Goal: Task Accomplishment & Management: Complete application form

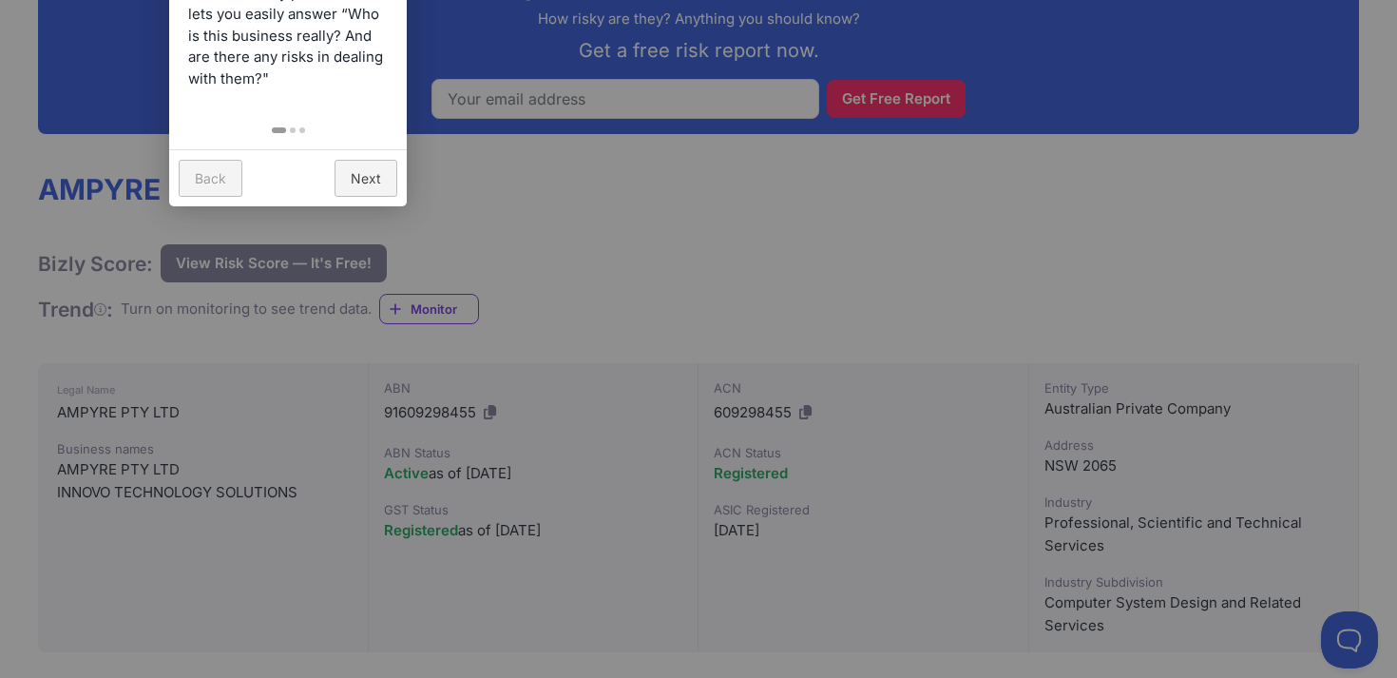
scroll to position [112, 0]
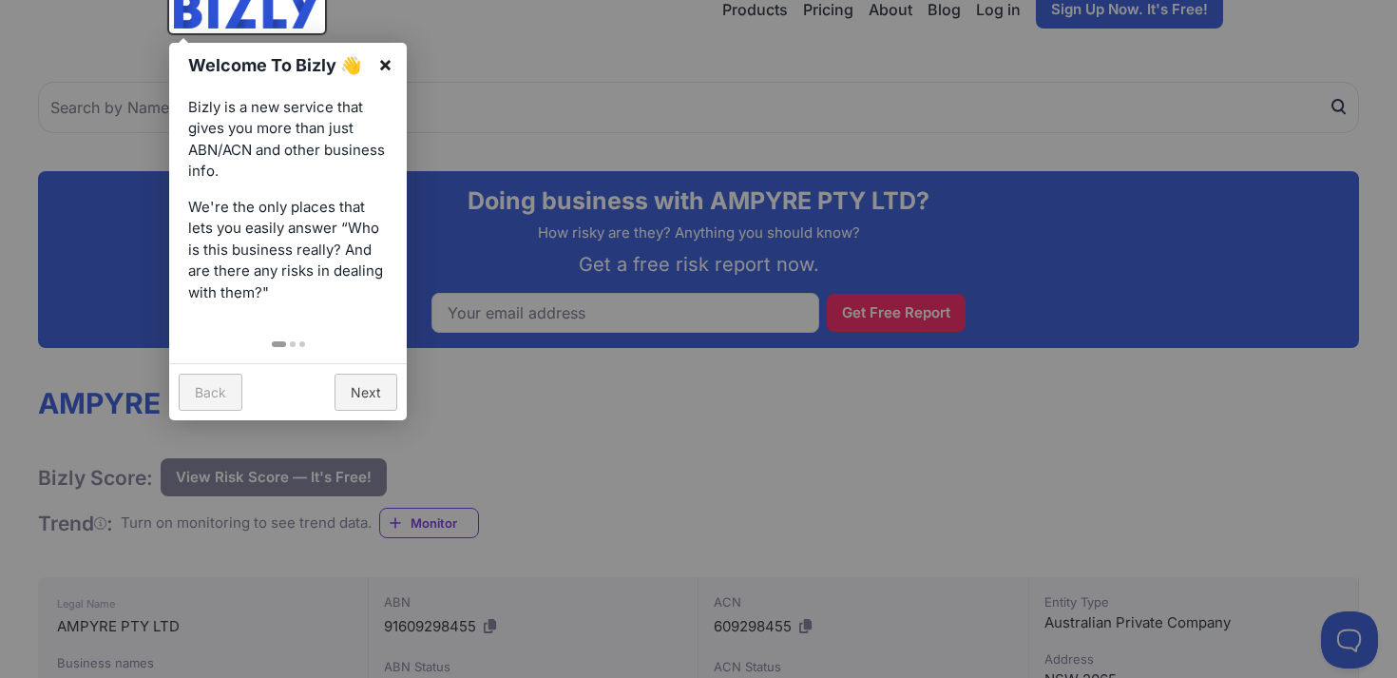
click at [379, 58] on link "×" at bounding box center [385, 64] width 43 height 43
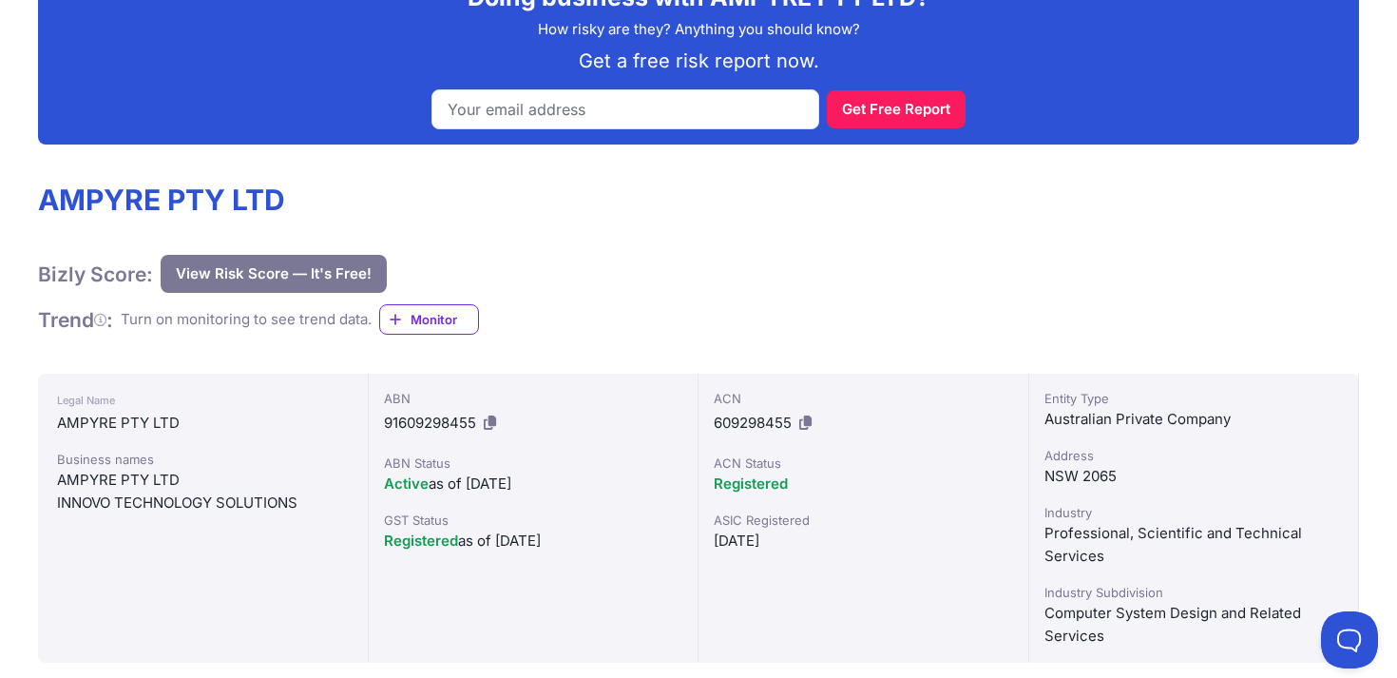
scroll to position [431, 0]
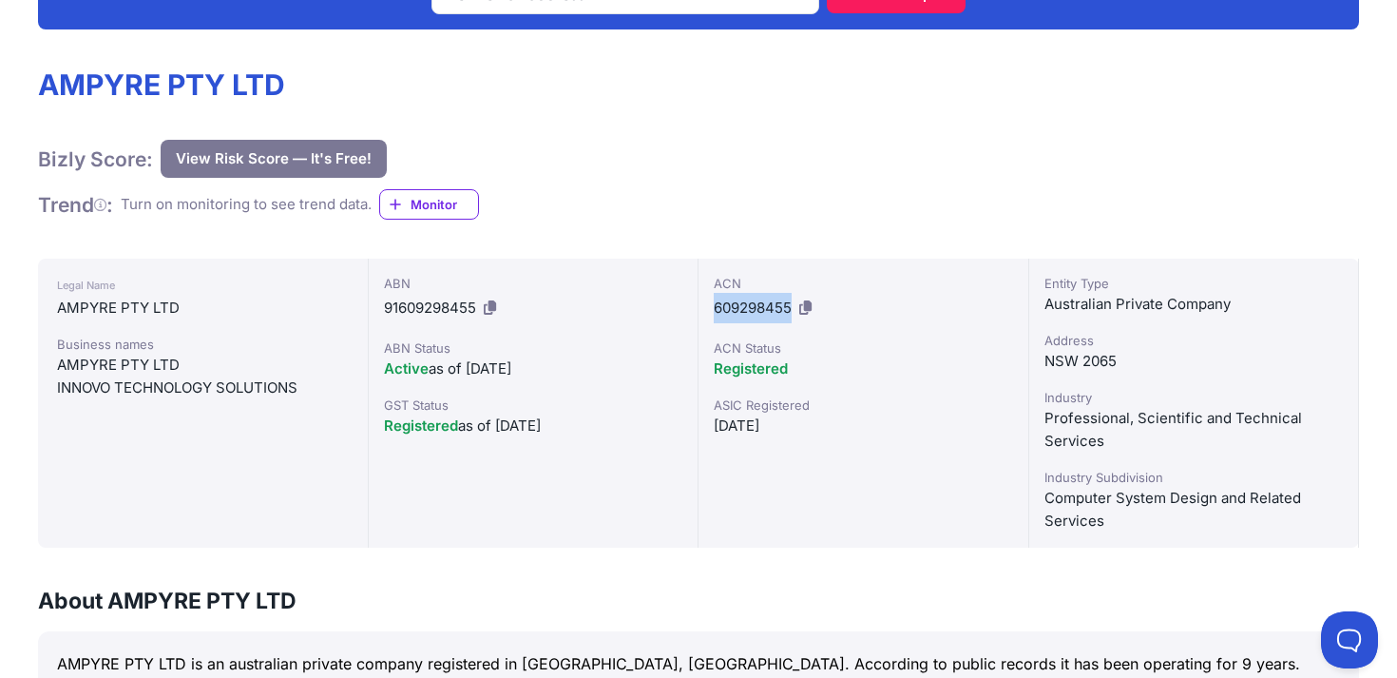
drag, startPoint x: 792, startPoint y: 305, endPoint x: 710, endPoint y: 310, distance: 81.9
click at [710, 310] on div "ACN 609298455 ACN Status Registered ASIC Registered 13/11/2015" at bounding box center [864, 403] width 331 height 289
copy span "609298455"
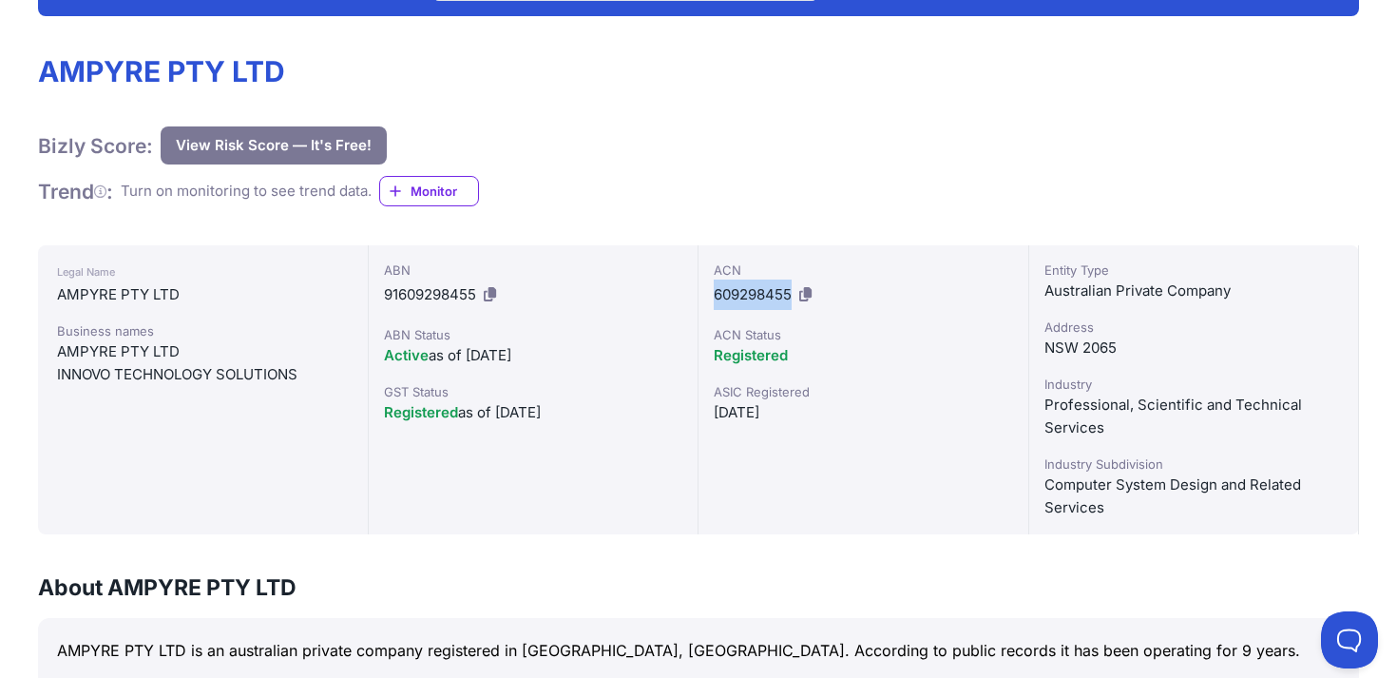
scroll to position [350, 0]
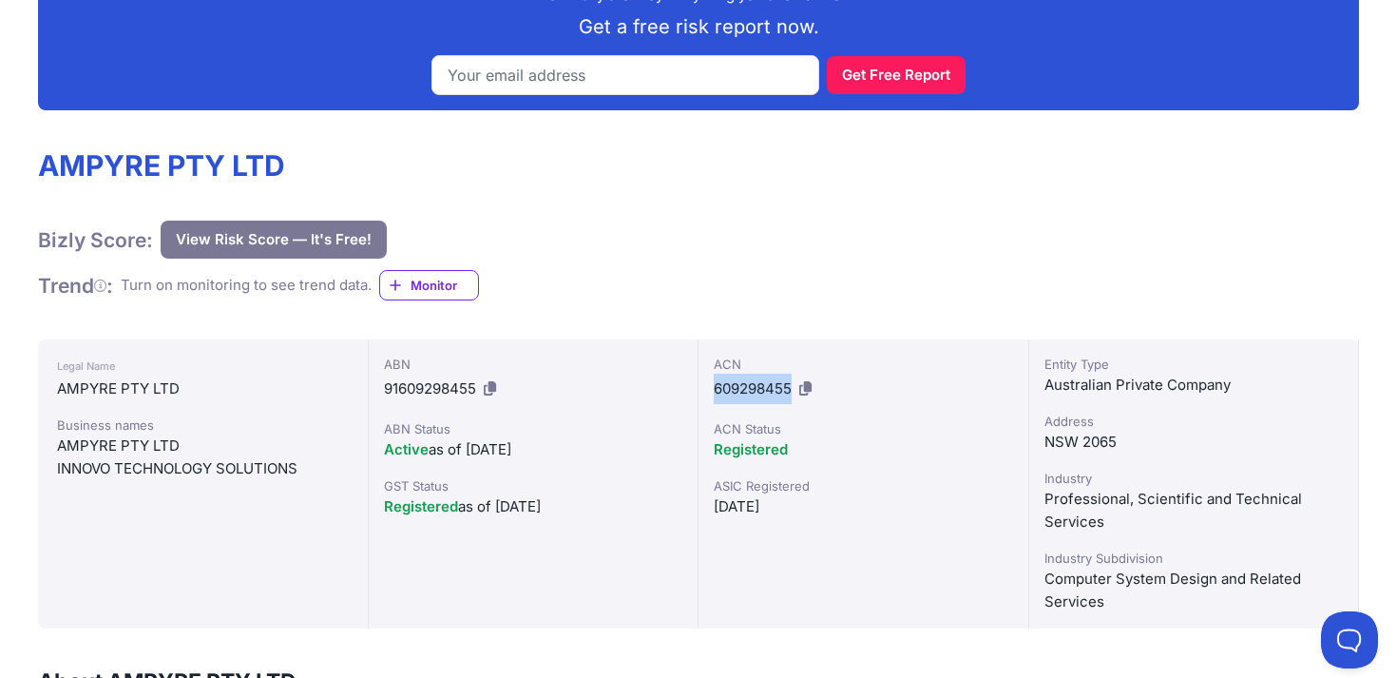
click at [318, 236] on button "View Risk Score — It's Free!" at bounding box center [274, 240] width 226 height 38
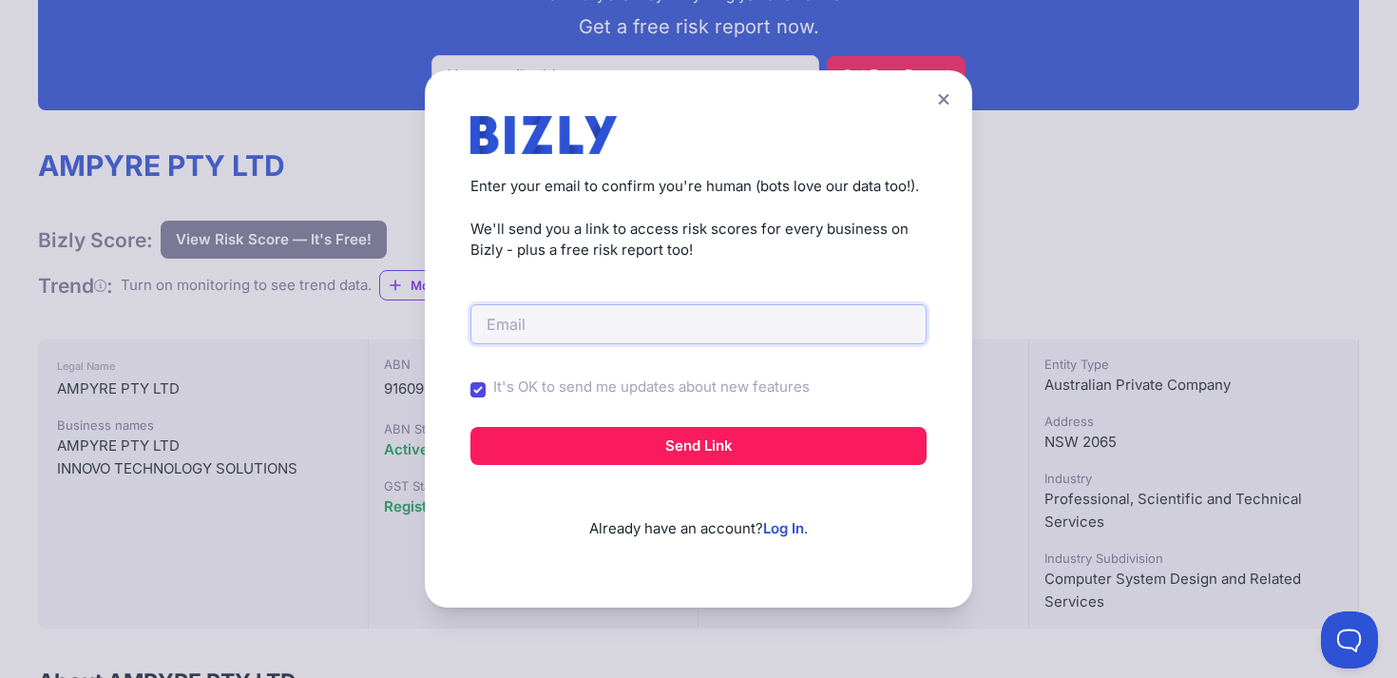
click at [547, 319] on input "email" at bounding box center [699, 324] width 456 height 40
type input "nick@innovotech.com"
click at [478, 394] on input "It's OK to send me updates about new features" at bounding box center [478, 389] width 15 height 15
click at [479, 394] on input "It's OK to send me updates about new features" at bounding box center [478, 389] width 15 height 15
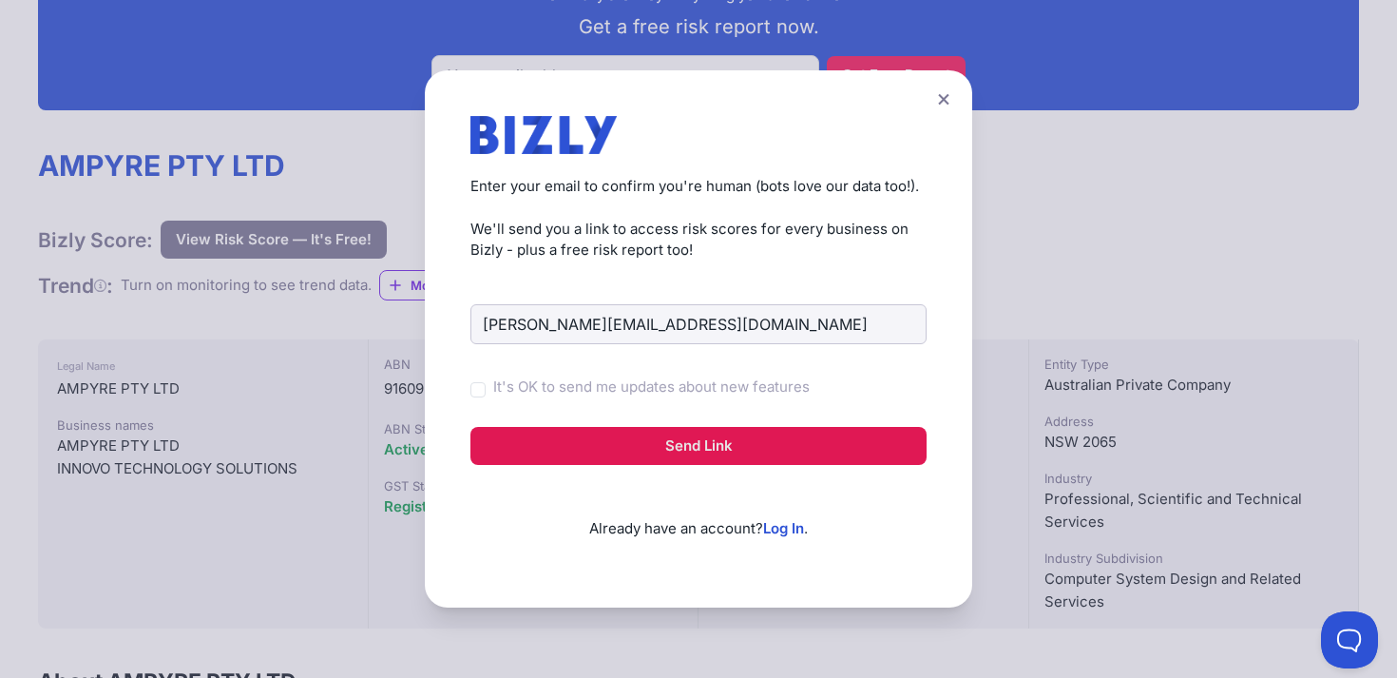
click at [605, 444] on button "Send Link" at bounding box center [699, 446] width 456 height 38
click at [674, 445] on button "Send Link" at bounding box center [699, 446] width 456 height 38
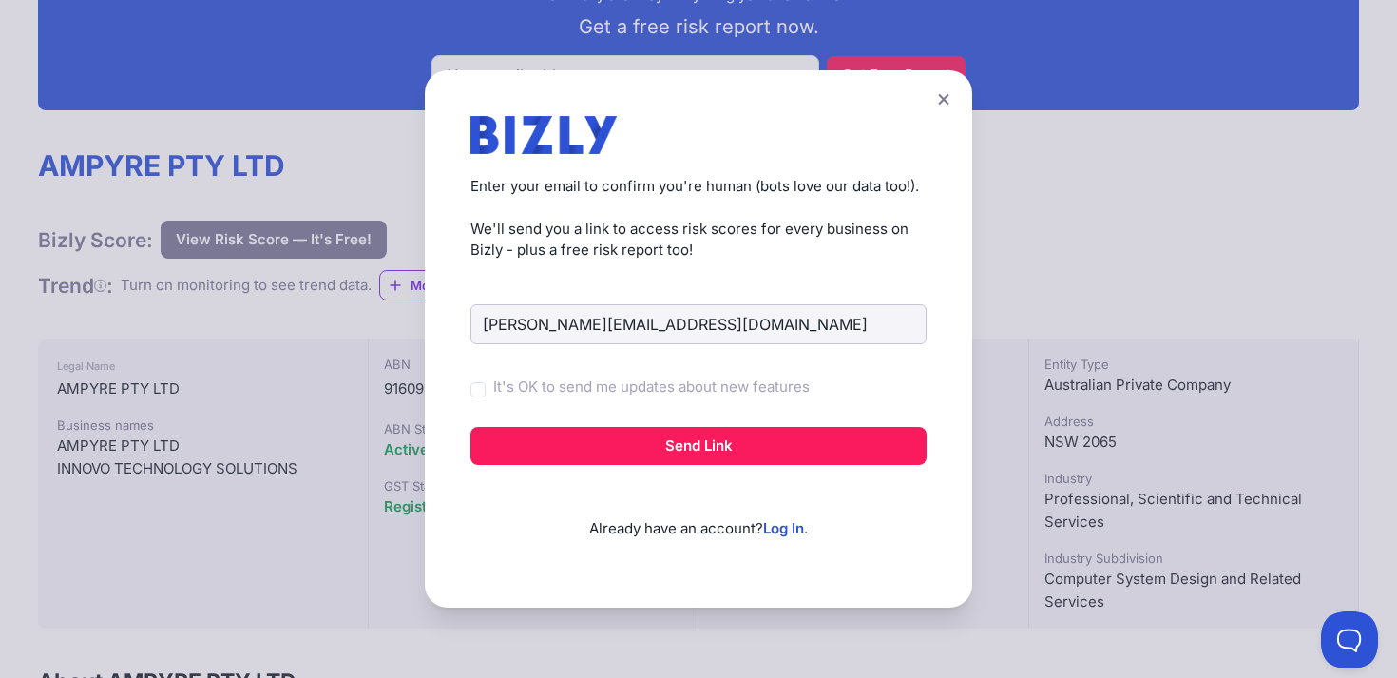
click at [623, 387] on label "It's OK to send me updates about new features" at bounding box center [651, 387] width 317 height 22
click at [0, 0] on input "It's OK to send me updates about new features" at bounding box center [0, 0] width 0 height 0
click at [477, 388] on input "It's OK to send me updates about new features" at bounding box center [478, 389] width 15 height 15
checkbox input "true"
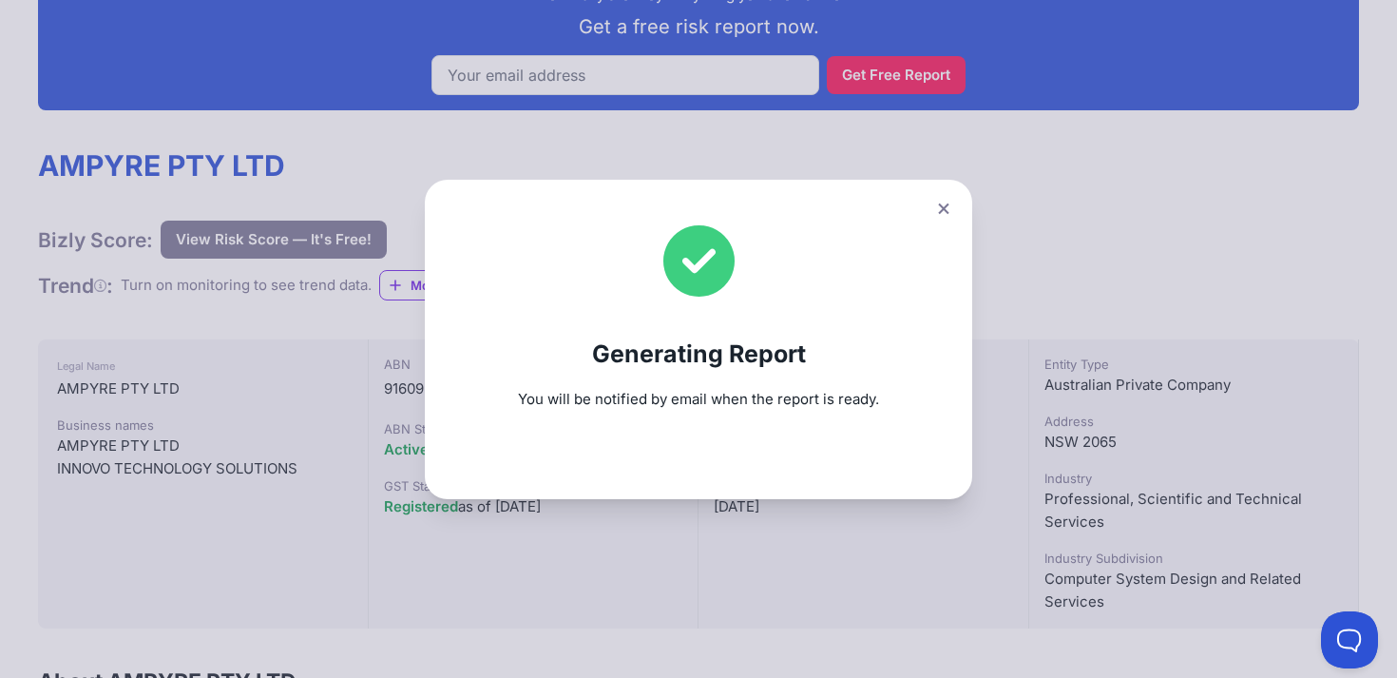
click at [943, 210] on icon at bounding box center [943, 208] width 11 height 12
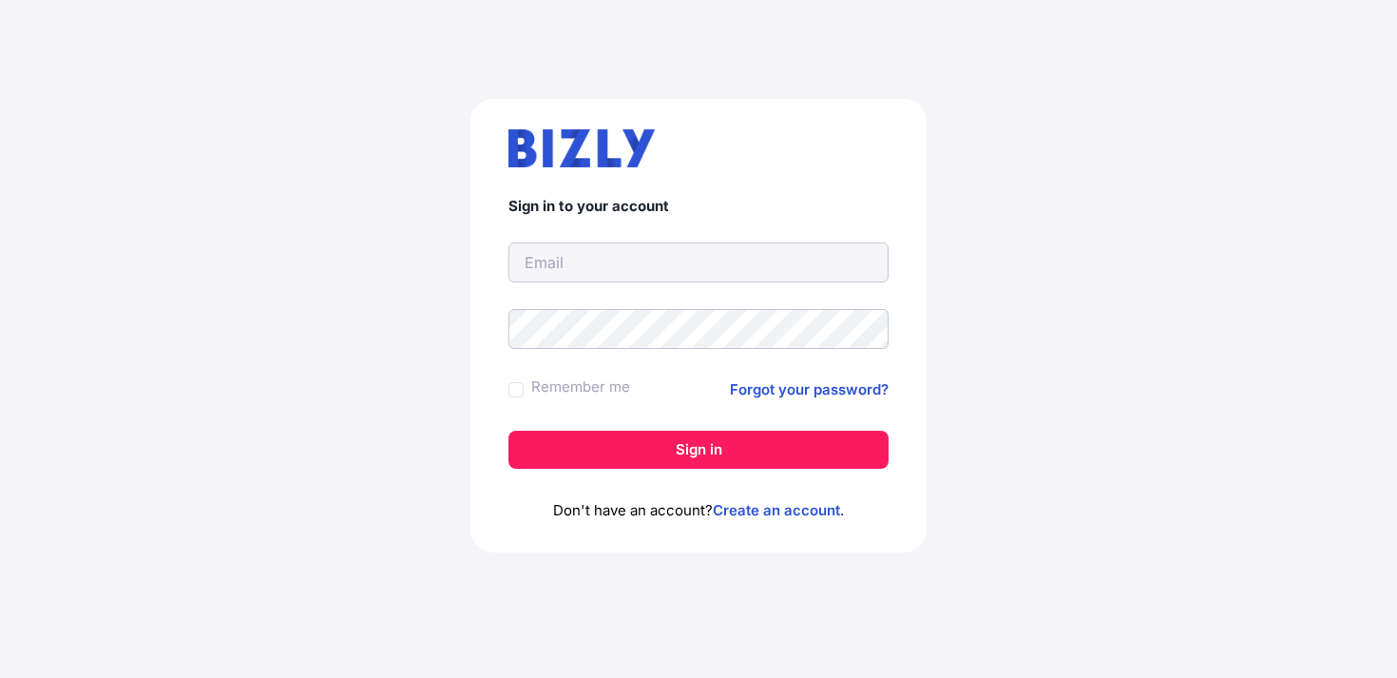
click at [744, 259] on input "text" at bounding box center [699, 262] width 380 height 40
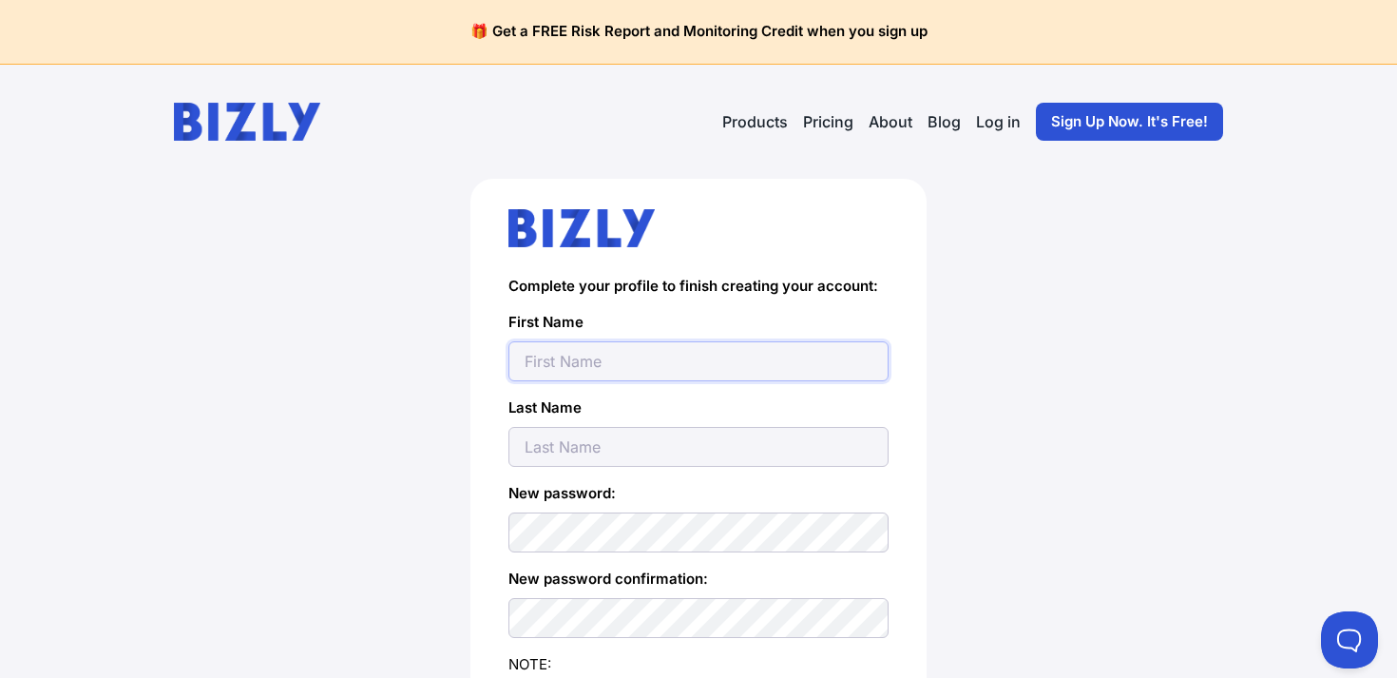
click at [767, 351] on input "text" at bounding box center [699, 361] width 380 height 40
type input "[PERSON_NAME]"
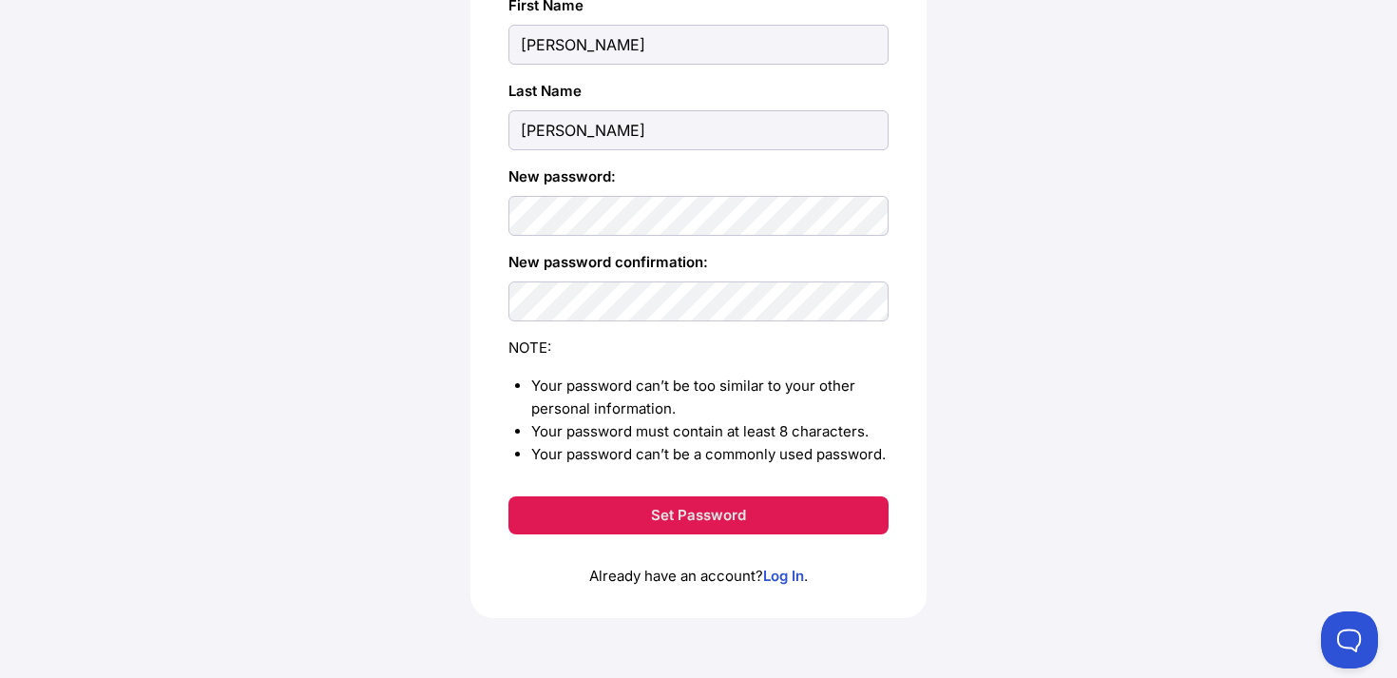
click at [785, 507] on button "Set Password" at bounding box center [699, 515] width 380 height 38
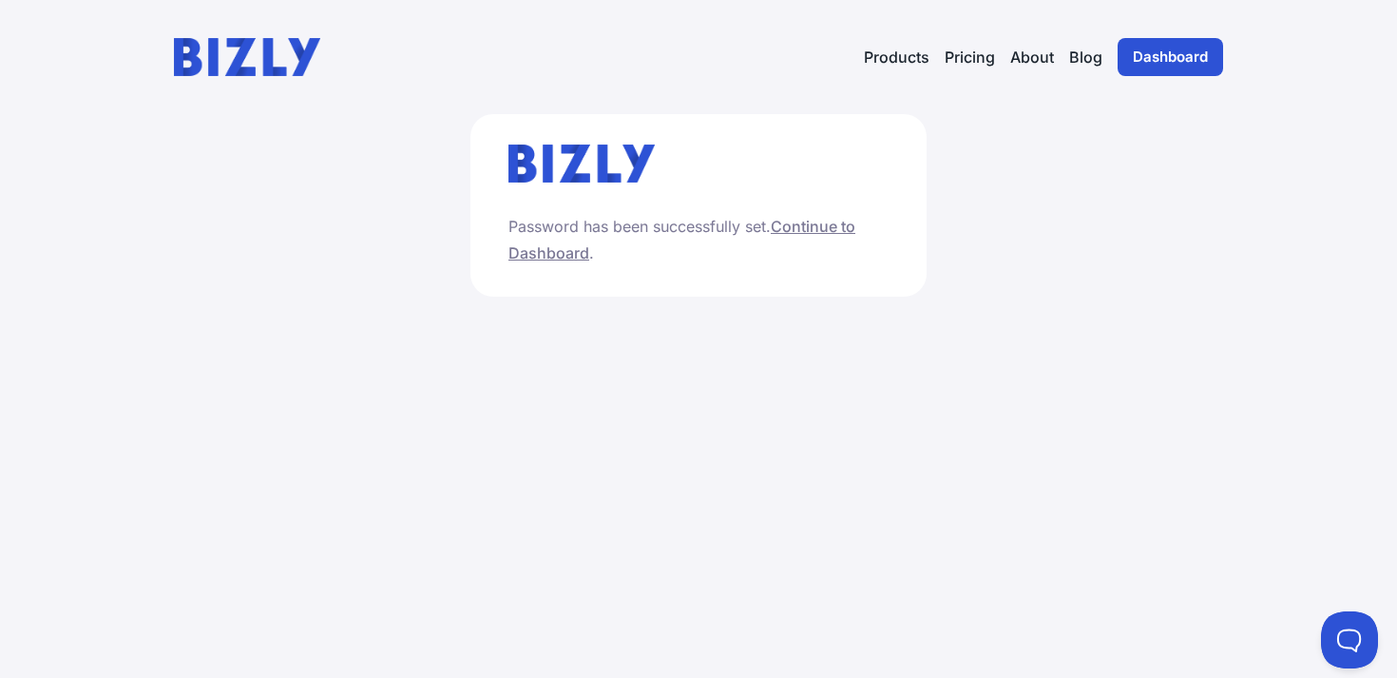
click at [831, 229] on link "Continue to Dashboard" at bounding box center [682, 240] width 347 height 46
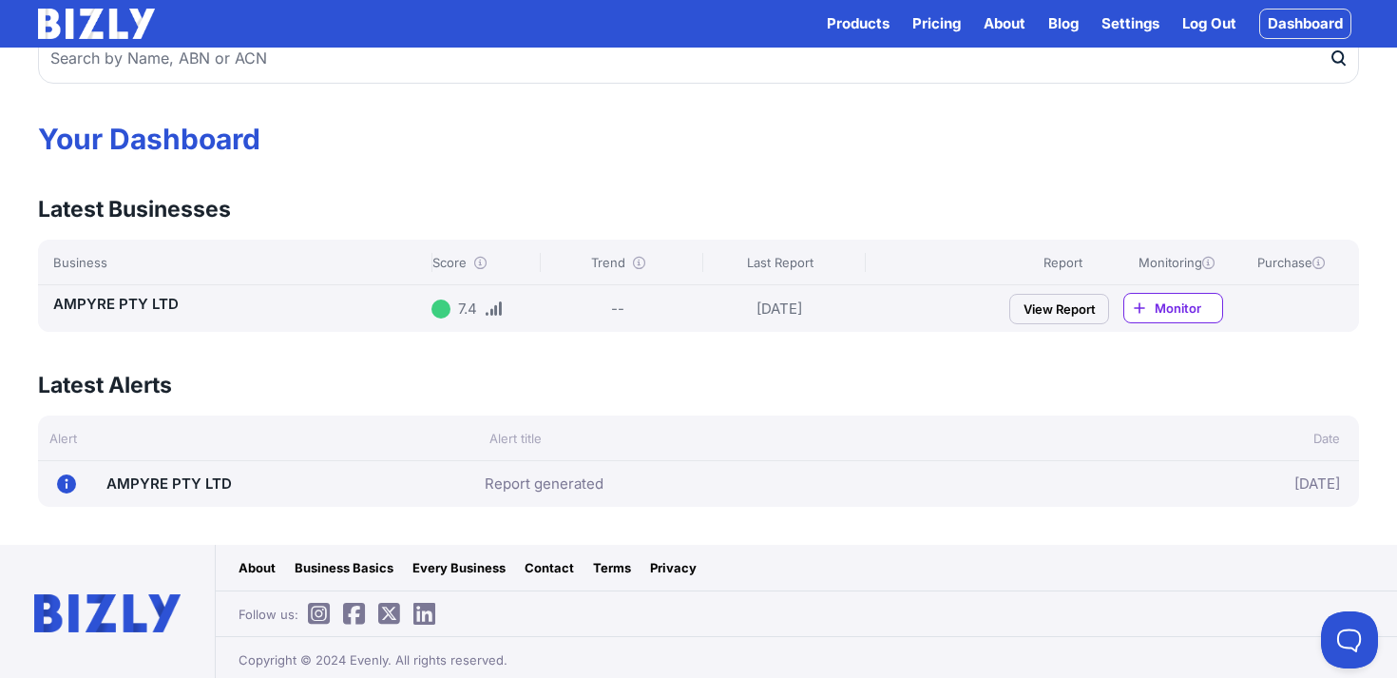
scroll to position [64, 0]
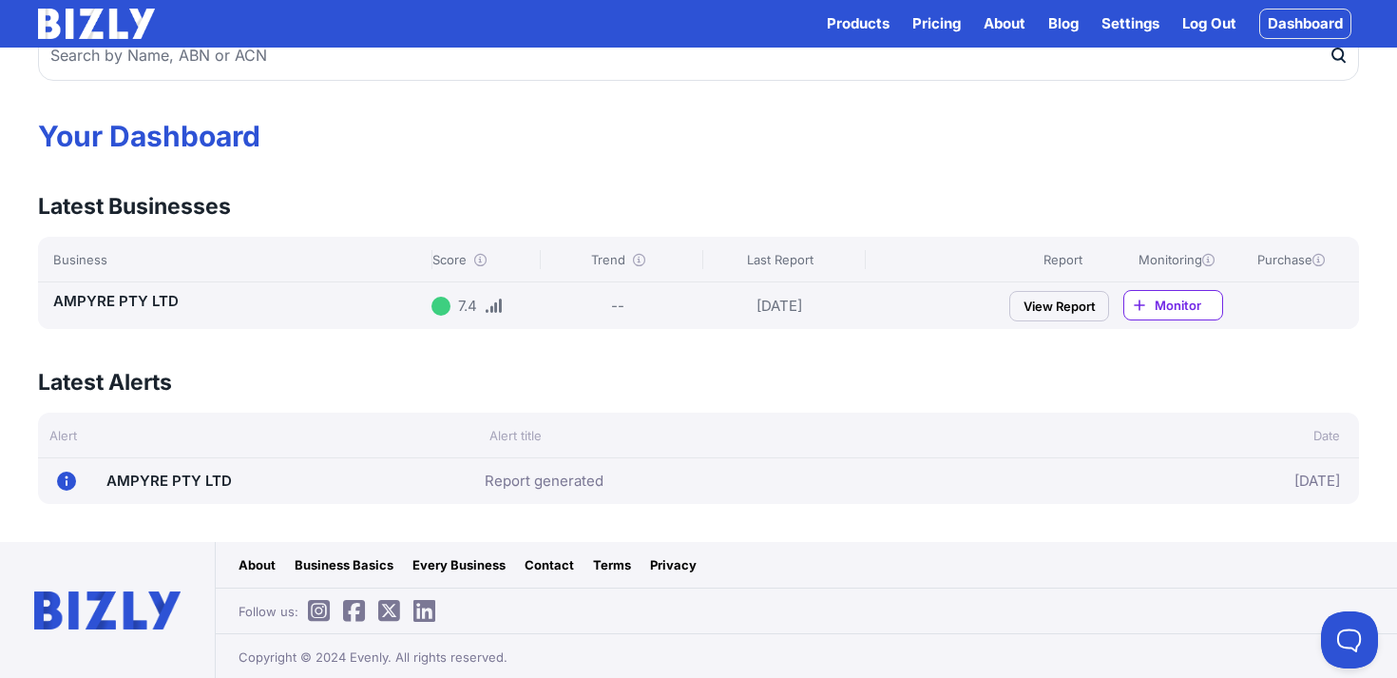
click at [536, 475] on link "Report generated" at bounding box center [544, 481] width 119 height 23
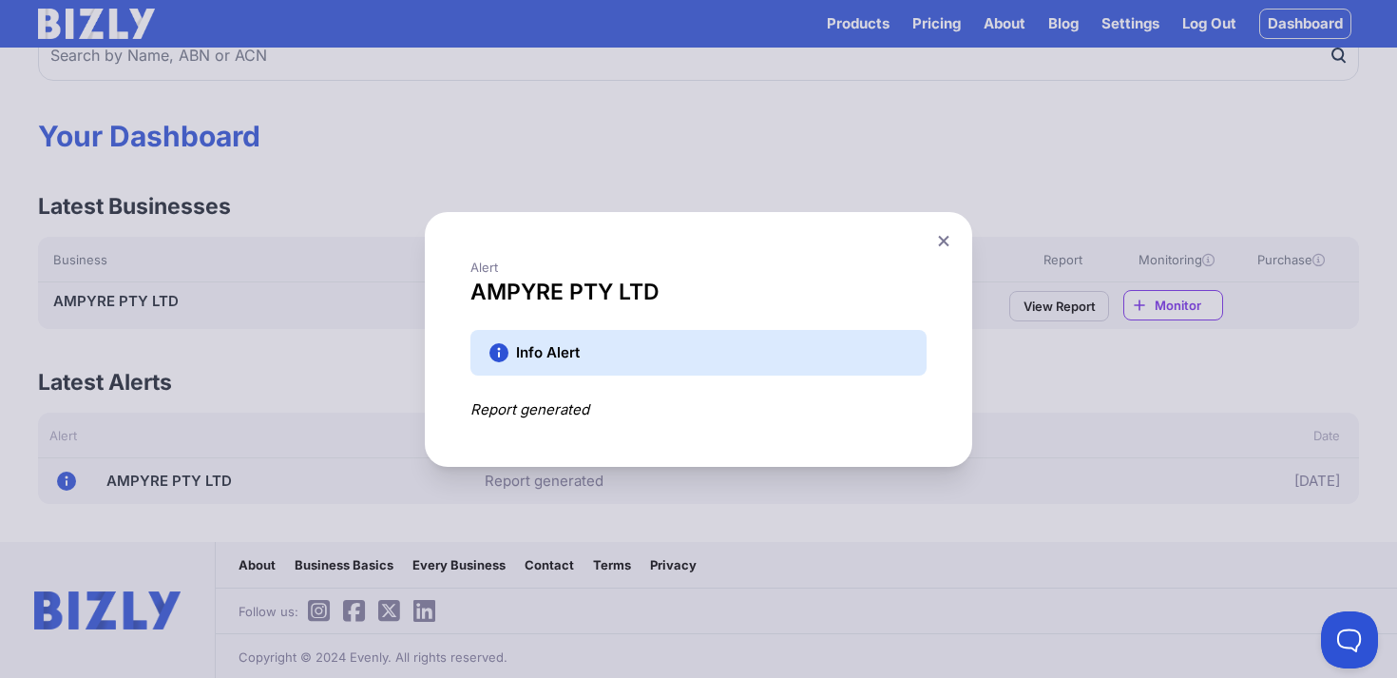
click at [575, 418] on div "Report generated" at bounding box center [699, 409] width 456 height 23
click at [942, 240] on icon at bounding box center [943, 240] width 10 height 10
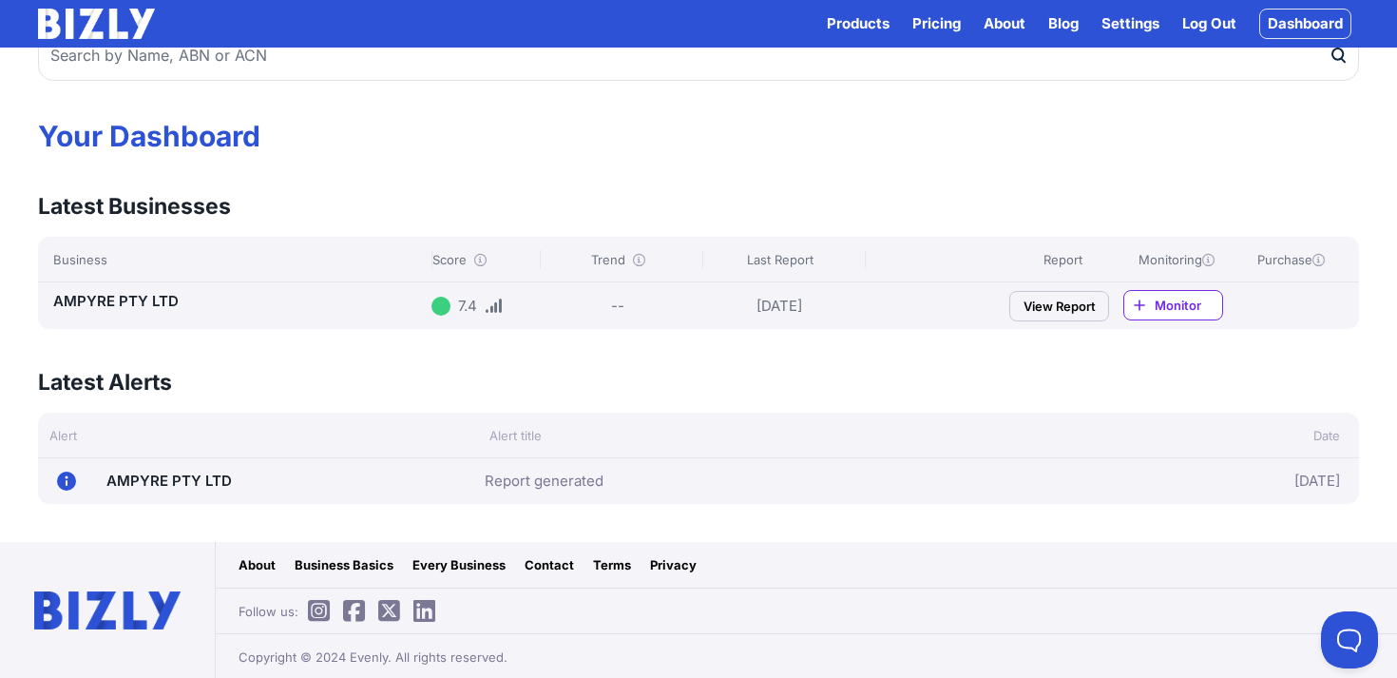
click at [1052, 305] on link "View Report" at bounding box center [1060, 306] width 100 height 30
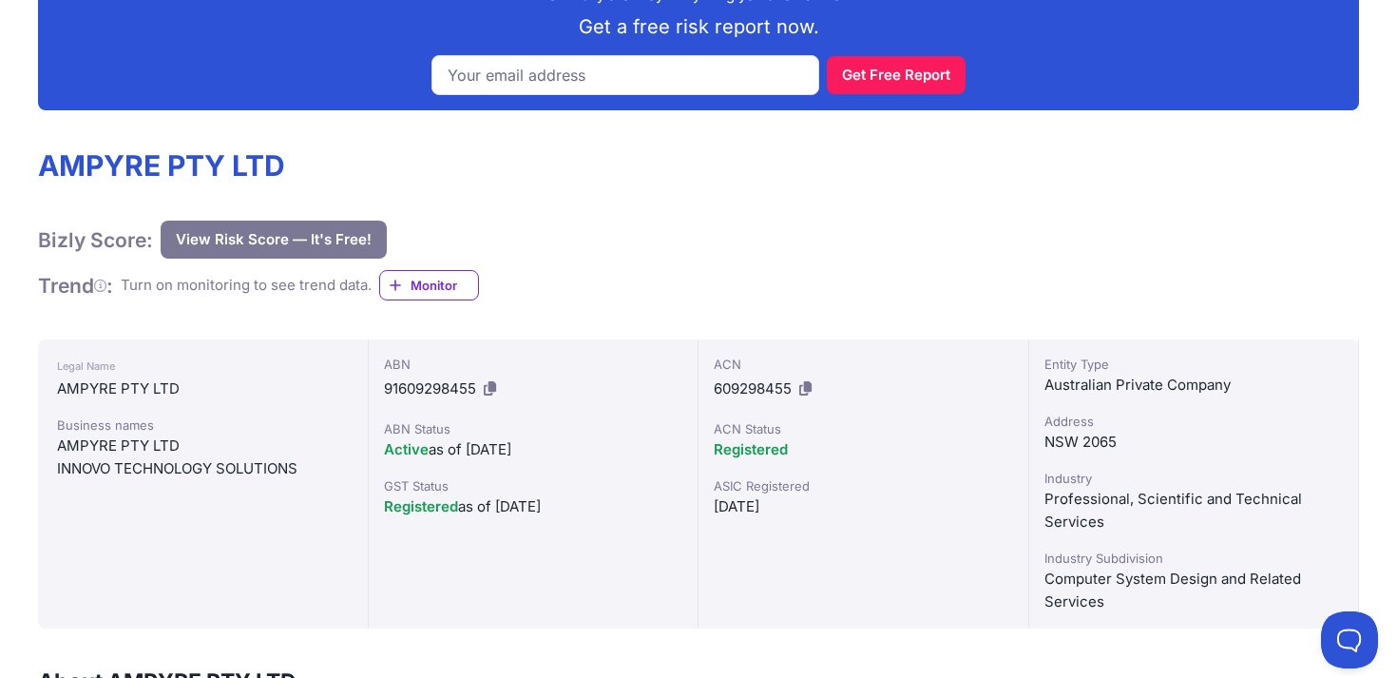
click at [723, 283] on div "Bizly Score: View Risk Score — It's Free! View Risk Score — It's Free! Trend : …" at bounding box center [698, 261] width 1321 height 81
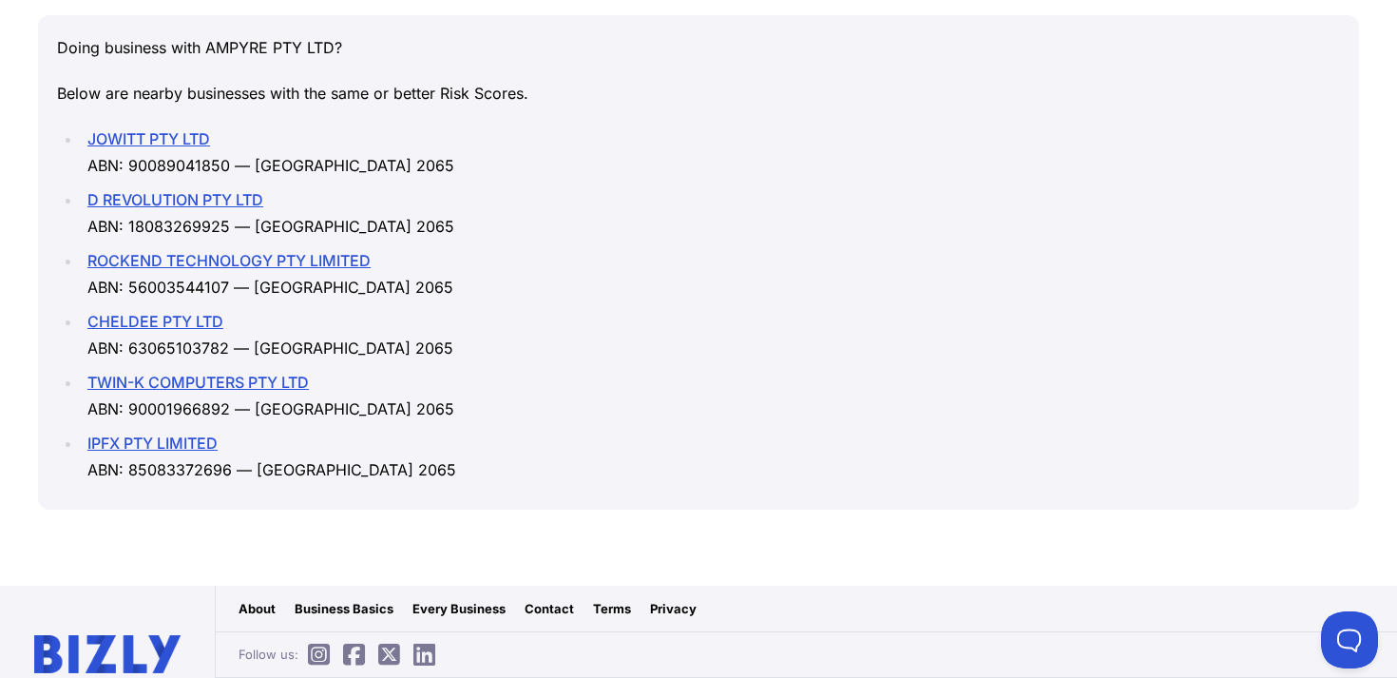
scroll to position [2677, 0]
